Goal: Information Seeking & Learning: Learn about a topic

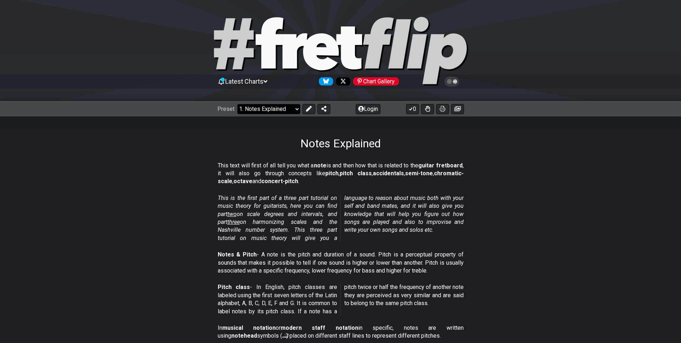
click at [296, 110] on select "Welcome to #fretflip! Initial Preset Custom Preset Minor Pentatonic Major Penta…" at bounding box center [268, 109] width 63 height 10
click at [237, 104] on select "Welcome to #fretflip! Initial Preset Custom Preset Minor Pentatonic Major Penta…" at bounding box center [268, 109] width 63 height 10
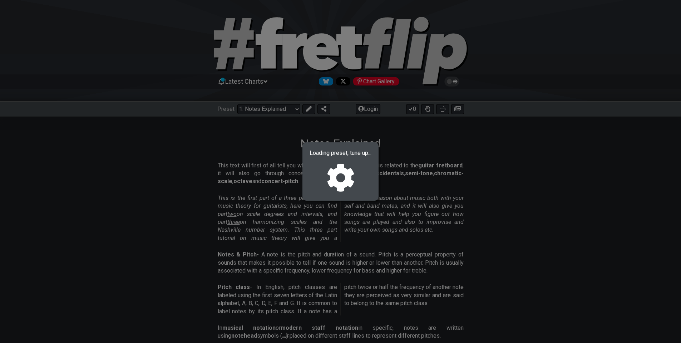
select select "/minor-pentatonic"
select select "C"
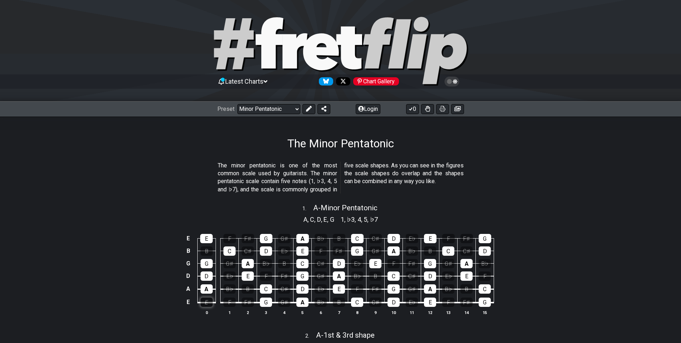
click at [206, 304] on div "E" at bounding box center [207, 302] width 12 height 9
click at [266, 301] on div "G" at bounding box center [266, 302] width 12 height 9
click at [264, 303] on div "G" at bounding box center [266, 302] width 12 height 9
click at [207, 302] on div "E" at bounding box center [207, 302] width 12 height 9
click at [304, 220] on span "A" at bounding box center [306, 220] width 4 height 10
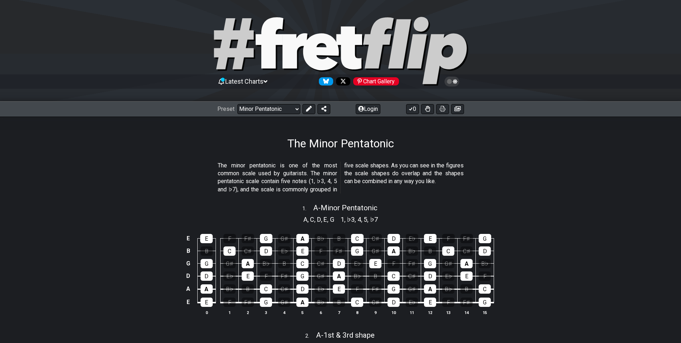
click at [312, 219] on span "C" at bounding box center [312, 220] width 4 height 10
click at [317, 220] on span "D" at bounding box center [319, 220] width 4 height 10
drag, startPoint x: 324, startPoint y: 220, endPoint x: 330, endPoint y: 219, distance: 6.2
click at [325, 220] on span "E" at bounding box center [326, 220] width 4 height 10
click at [330, 219] on section "A , C , D , E , G" at bounding box center [318, 218] width 37 height 11
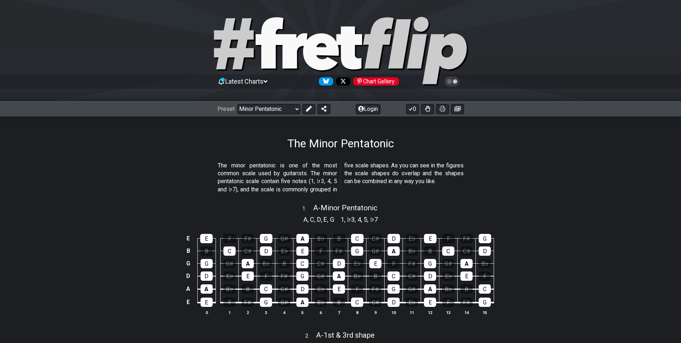
click at [343, 218] on span "1" at bounding box center [343, 220] width 4 height 10
click at [315, 208] on span "A - Minor Pentatonic" at bounding box center [345, 208] width 64 height 9
select select "A"
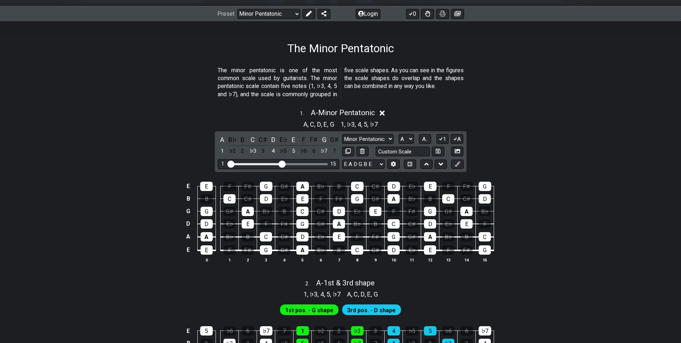
scroll to position [107, 0]
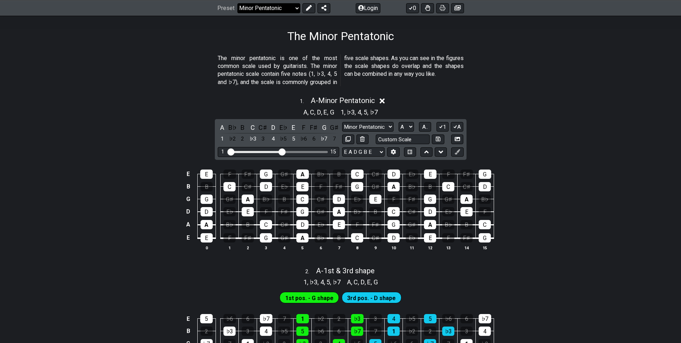
click at [295, 7] on select "Welcome to #fretflip! Initial Preset Custom Preset Minor Pentatonic Major Penta…" at bounding box center [268, 8] width 63 height 10
click at [237, 3] on select "Welcome to #fretflip! Initial Preset Custom Preset Minor Pentatonic Major Penta…" at bounding box center [268, 8] width 63 height 10
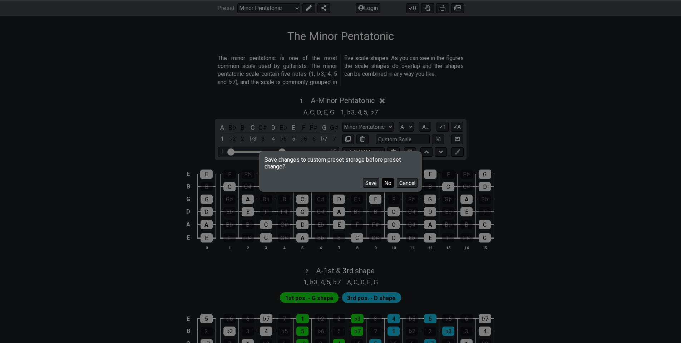
click at [386, 182] on button "No" at bounding box center [388, 183] width 12 height 10
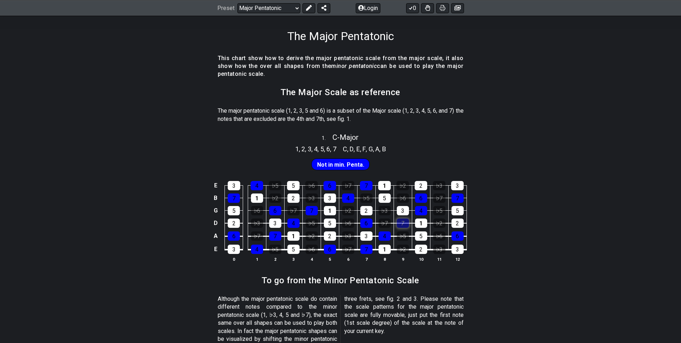
click at [403, 222] on div "7" at bounding box center [403, 223] width 12 height 9
click at [403, 223] on div "7" at bounding box center [403, 223] width 12 height 9
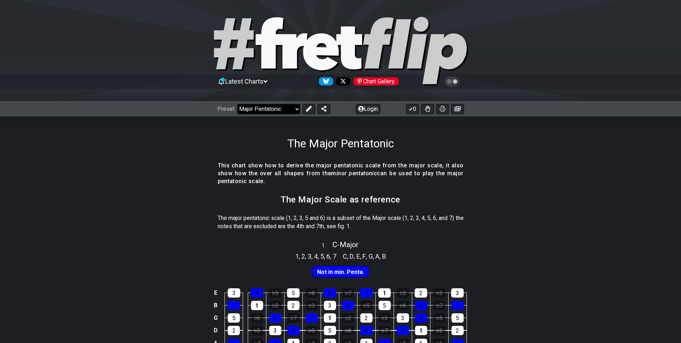
click at [295, 109] on select "Welcome to #fretflip! Initial Preset Custom Preset Minor Pentatonic Major Penta…" at bounding box center [268, 109] width 63 height 10
click at [237, 104] on select "Welcome to #fretflip! Initial Preset Custom Preset Minor Pentatonic Major Penta…" at bounding box center [268, 109] width 63 height 10
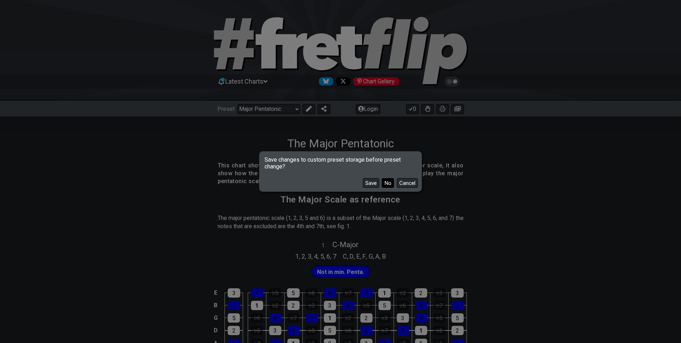
click at [388, 183] on button "No" at bounding box center [388, 183] width 12 height 10
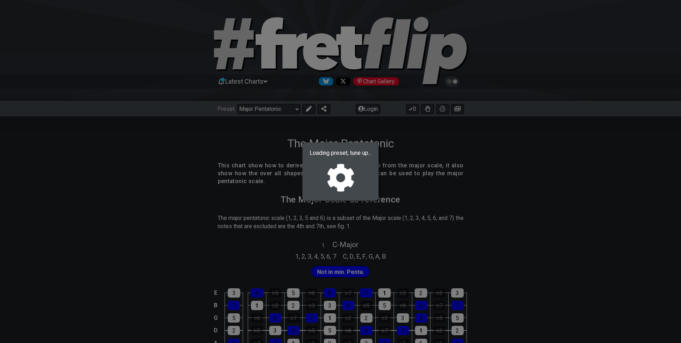
select select "/welcome"
select select "C"
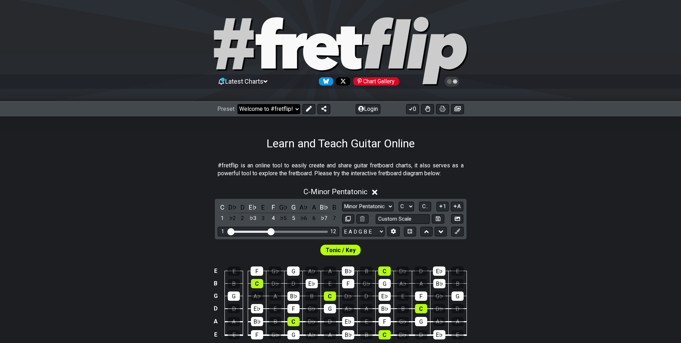
click at [294, 108] on select "Welcome to #fretflip! Initial Preset Custom Preset Minor Pentatonic Major Penta…" at bounding box center [268, 109] width 63 height 10
click at [237, 104] on select "Welcome to #fretflip! Initial Preset Custom Preset Minor Pentatonic Major Penta…" at bounding box center [268, 109] width 63 height 10
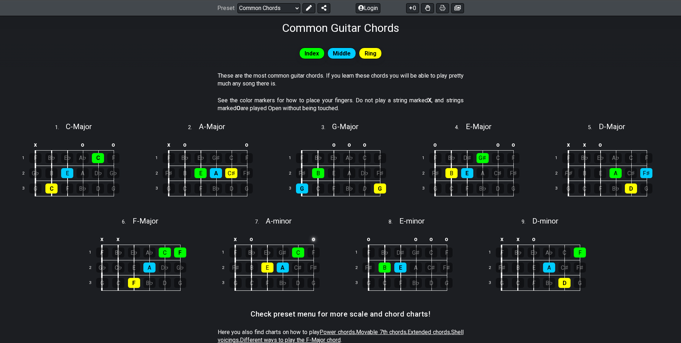
scroll to position [96, 0]
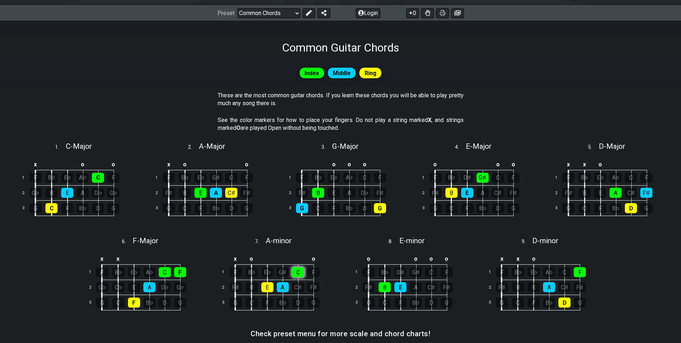
click at [298, 273] on div "C" at bounding box center [298, 272] width 12 height 10
click at [298, 271] on div "C" at bounding box center [298, 272] width 12 height 10
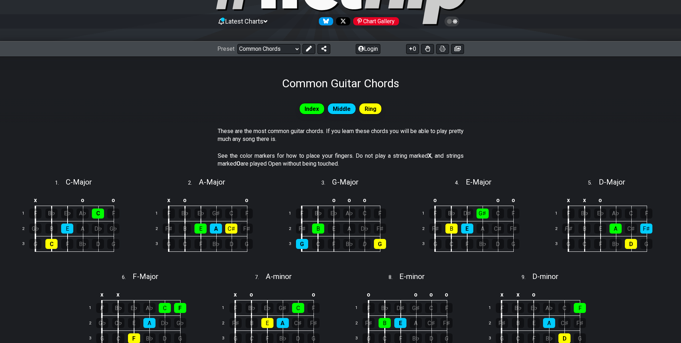
scroll to position [72, 0]
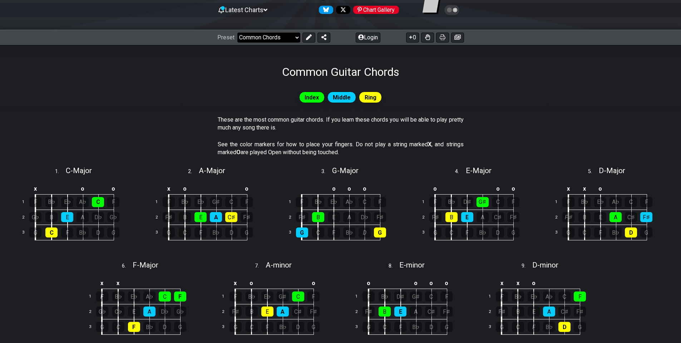
click at [295, 36] on select "Welcome to #fretflip! Initial Preset Custom Preset Minor Pentatonic Major Penta…" at bounding box center [268, 38] width 63 height 10
click at [237, 33] on select "Welcome to #fretflip! Initial Preset Custom Preset Minor Pentatonic Major Penta…" at bounding box center [268, 38] width 63 height 10
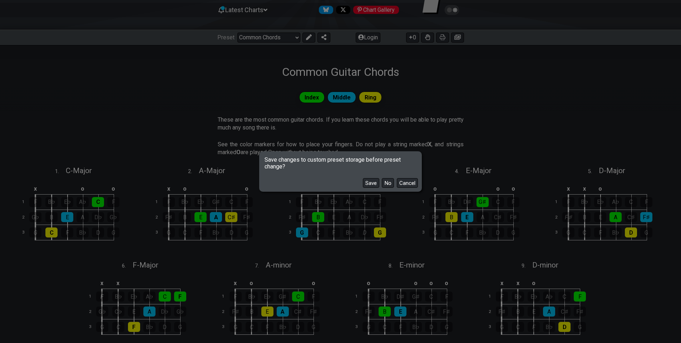
click at [389, 184] on button "No" at bounding box center [388, 183] width 12 height 10
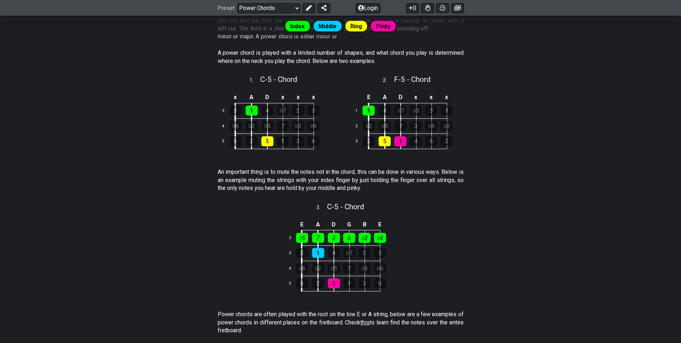
scroll to position [72, 0]
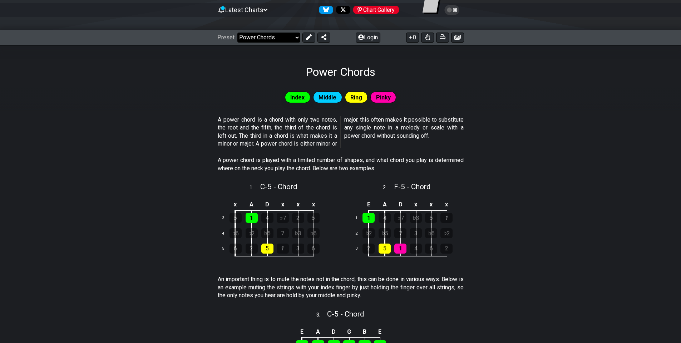
click at [296, 37] on select "Welcome to #fretflip! Initial Preset Custom Preset Minor Pentatonic Major Penta…" at bounding box center [268, 38] width 63 height 10
click at [237, 33] on select "Welcome to #fretflip! Initial Preset Custom Preset Minor Pentatonic Major Penta…" at bounding box center [268, 38] width 63 height 10
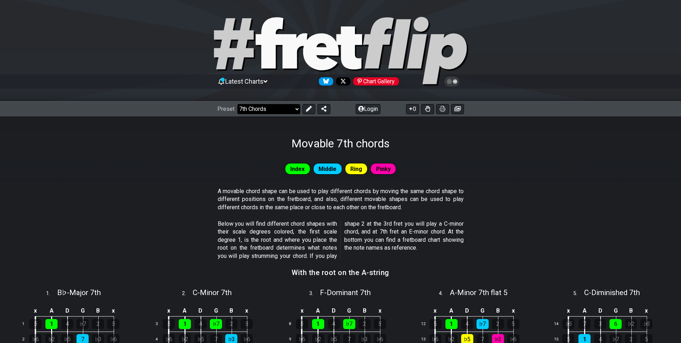
click at [296, 109] on select "Welcome to #fretflip! Initial Preset Custom Preset Minor Pentatonic Major Penta…" at bounding box center [268, 109] width 63 height 10
click at [237, 104] on select "Welcome to #fretflip! Initial Preset Custom Preset Minor Pentatonic Major Penta…" at bounding box center [268, 109] width 63 height 10
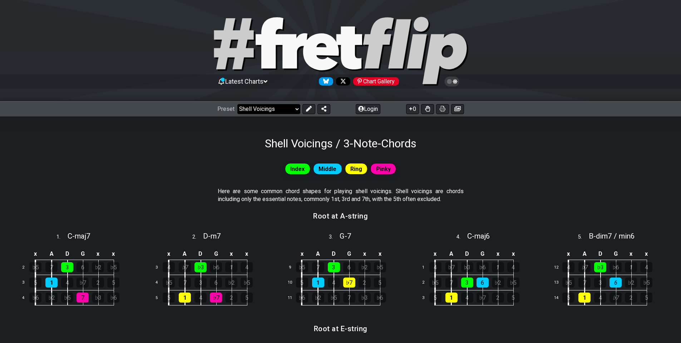
click at [296, 110] on select "Welcome to #fretflip! Initial Preset Custom Preset Minor Pentatonic Major Penta…" at bounding box center [268, 109] width 63 height 10
click at [237, 104] on select "Welcome to #fretflip! Initial Preset Custom Preset Minor Pentatonic Major Penta…" at bounding box center [268, 109] width 63 height 10
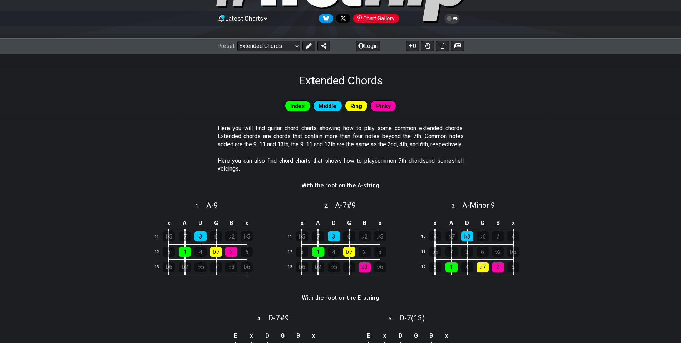
scroll to position [49, 0]
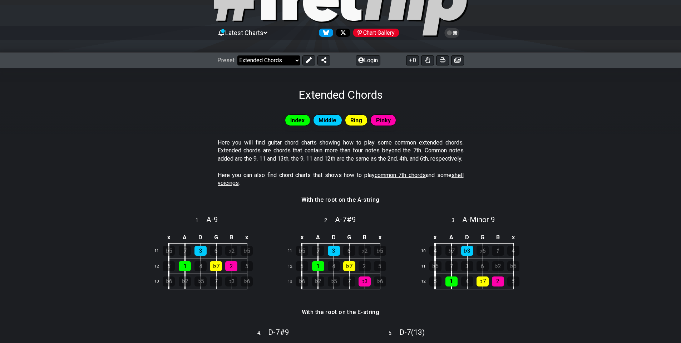
click at [297, 60] on select "Welcome to #fretflip! Initial Preset Custom Preset Minor Pentatonic Major Penta…" at bounding box center [268, 60] width 63 height 10
click at [237, 55] on select "Welcome to #fretflip! Initial Preset Custom Preset Minor Pentatonic Major Penta…" at bounding box center [268, 60] width 63 height 10
select select "/guitar-scales-generator"
select select "A"
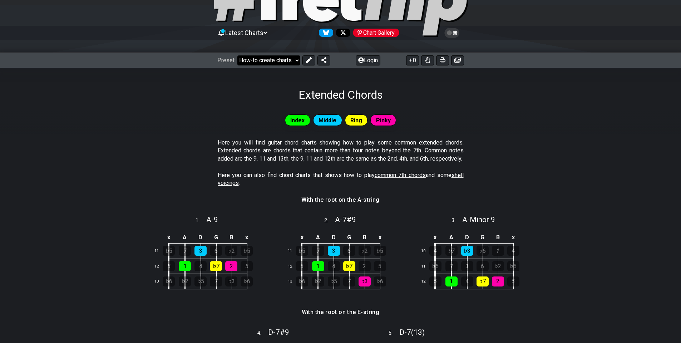
select select "A"
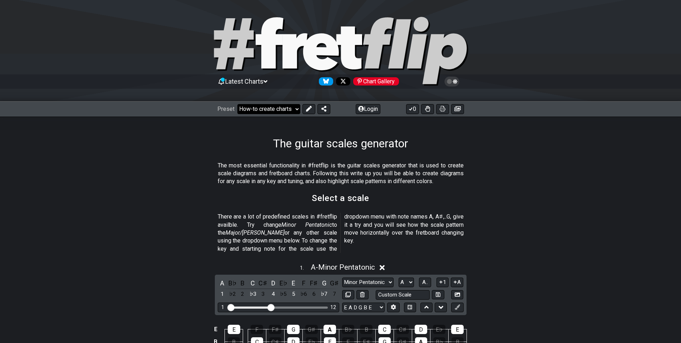
click at [296, 108] on select "Welcome to #fretflip! Initial Preset Custom Preset Minor Pentatonic Major Penta…" at bounding box center [268, 109] width 63 height 10
click at [237, 104] on select "Welcome to #fretflip! Initial Preset Custom Preset Minor Pentatonic Major Penta…" at bounding box center [268, 109] width 63 height 10
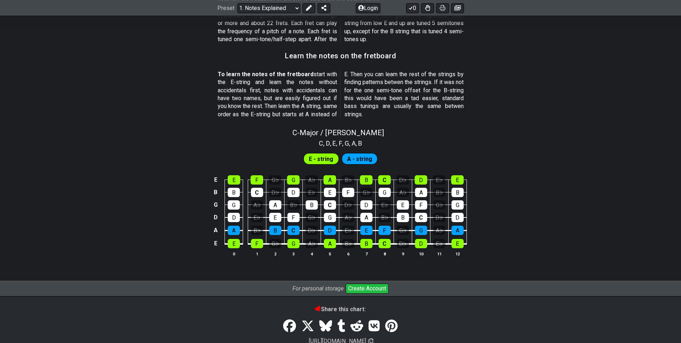
scroll to position [617, 0]
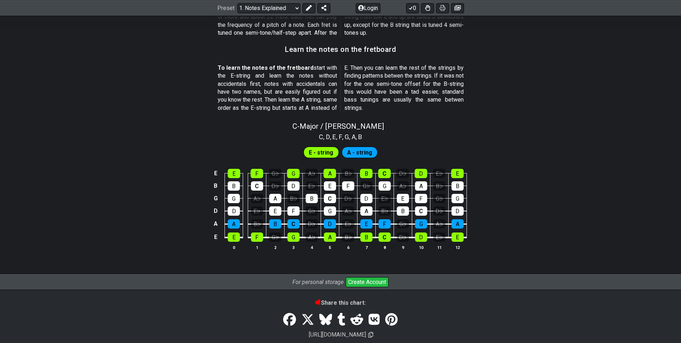
click at [323, 152] on span "E - string" at bounding box center [321, 152] width 24 height 10
click at [327, 155] on span "E - string" at bounding box center [321, 152] width 24 height 10
click at [361, 152] on span "A - string" at bounding box center [359, 152] width 25 height 10
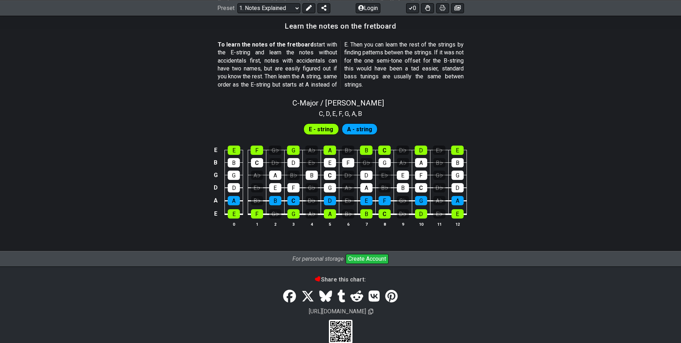
scroll to position [653, 0]
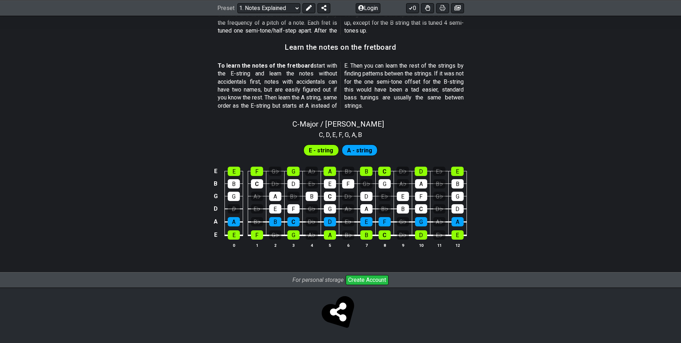
scroll to position [619, 0]
click at [233, 176] on tbody "E E F G♭ G A♭ A B♭ B C D♭ D E♭ E B B C D♭ D E♭ E F G♭ G A♭ A B♭ B G G A♭ A B♭ B…" at bounding box center [338, 201] width 255 height 84
click at [235, 209] on div "D" at bounding box center [234, 208] width 12 height 9
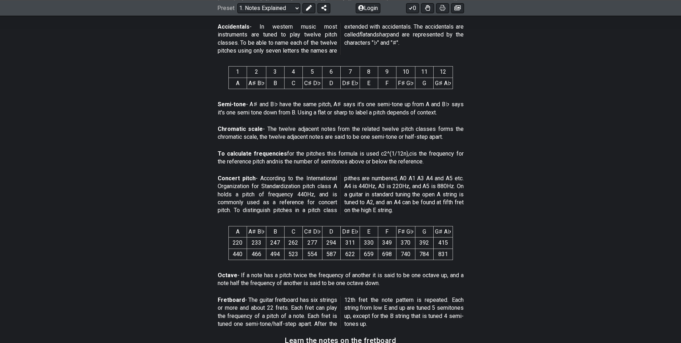
scroll to position [190, 0]
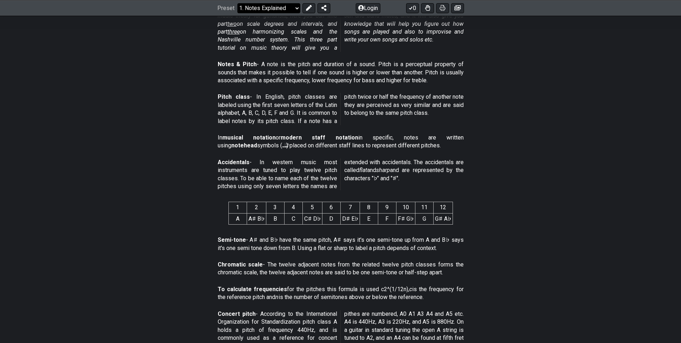
click at [295, 7] on select "Welcome to #fretflip! Initial Preset Custom Preset Minor Pentatonic Major Penta…" at bounding box center [268, 8] width 63 height 10
click at [237, 3] on select "Welcome to #fretflip! Initial Preset Custom Preset Minor Pentatonic Major Penta…" at bounding box center [268, 8] width 63 height 10
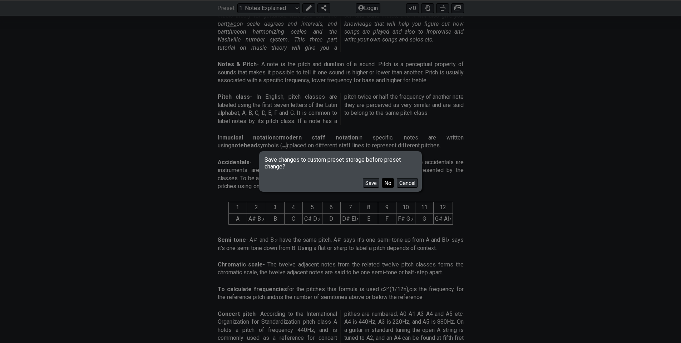
click at [388, 183] on button "No" at bounding box center [388, 183] width 12 height 10
select select "/scale-degrees-and-intervals"
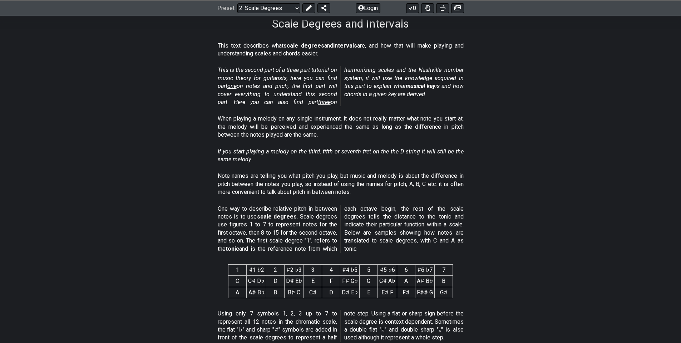
scroll to position [107, 0]
